Goal: Transaction & Acquisition: Purchase product/service

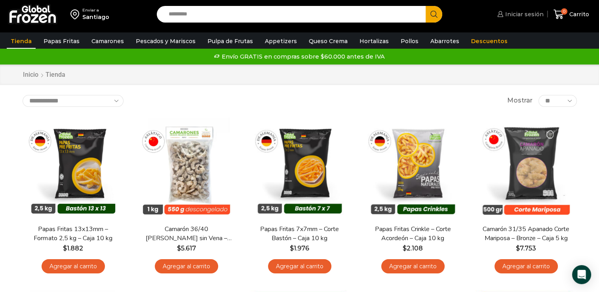
click at [510, 18] on link "Iniciar sesión" at bounding box center [519, 14] width 48 height 16
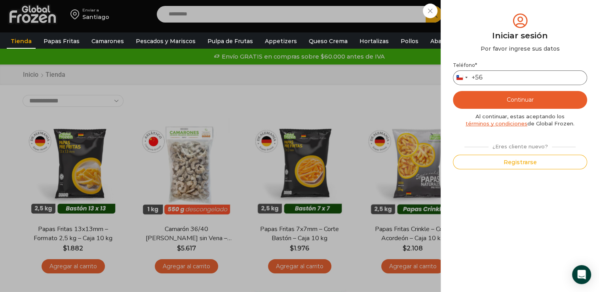
click at [523, 76] on input "Teléfono *" at bounding box center [520, 77] width 134 height 15
type input "**"
click at [495, 22] on div "Iniciar sesión Mi cuenta Login Register Iniciar sesión Por favor ingrese sus da…" at bounding box center [519, 14] width 48 height 16
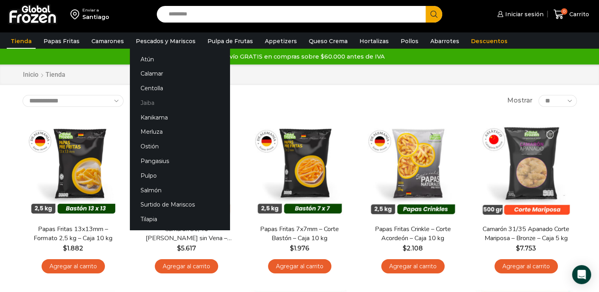
click at [146, 100] on link "Jaiba" at bounding box center [180, 103] width 100 height 15
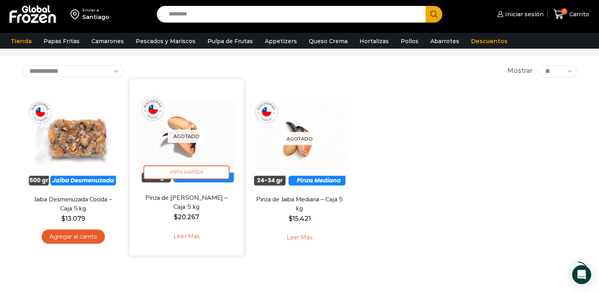
scroll to position [79, 0]
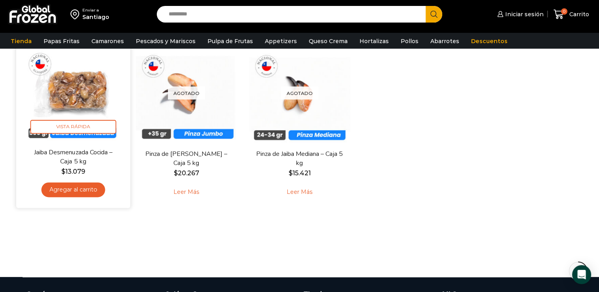
click at [68, 189] on link "Agregar al carrito" at bounding box center [73, 189] width 64 height 15
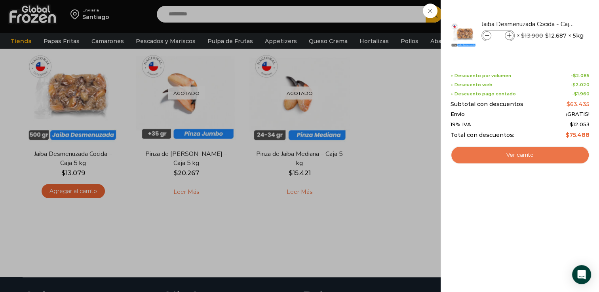
click at [528, 157] on link "Ver carrito" at bounding box center [519, 155] width 139 height 18
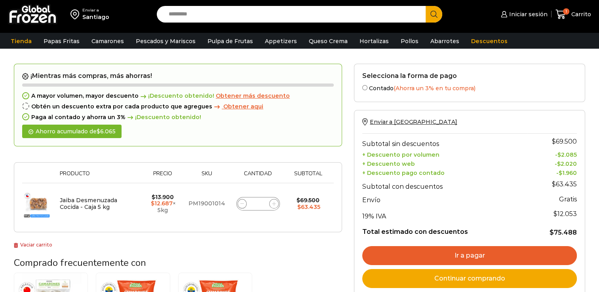
scroll to position [40, 0]
